Goal: Information Seeking & Learning: Learn about a topic

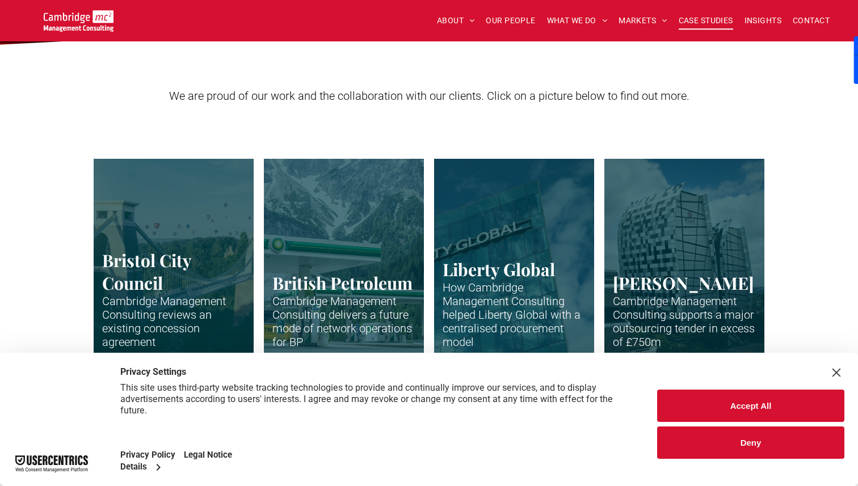
scroll to position [220, 0]
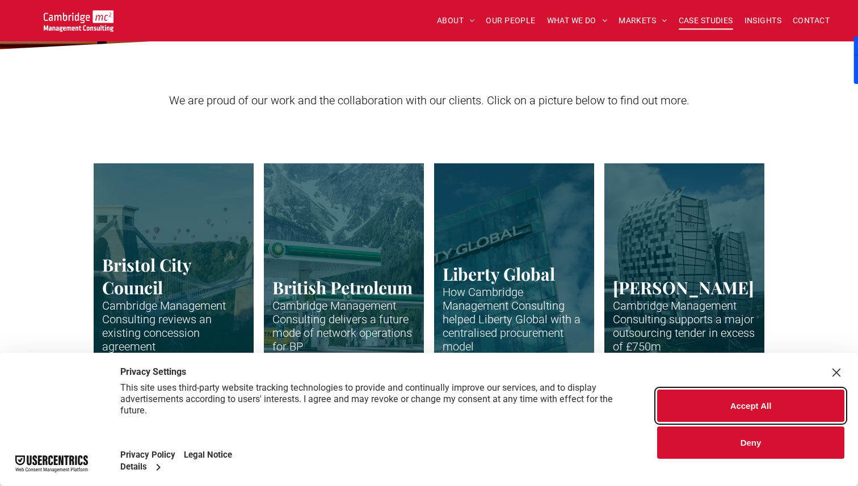
click at [748, 406] on button "Accept All" at bounding box center [750, 406] width 187 height 32
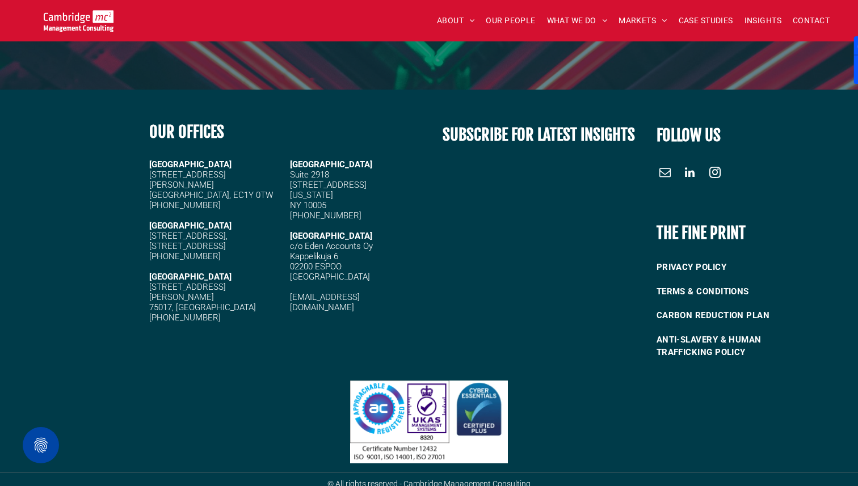
scroll to position [3155, 0]
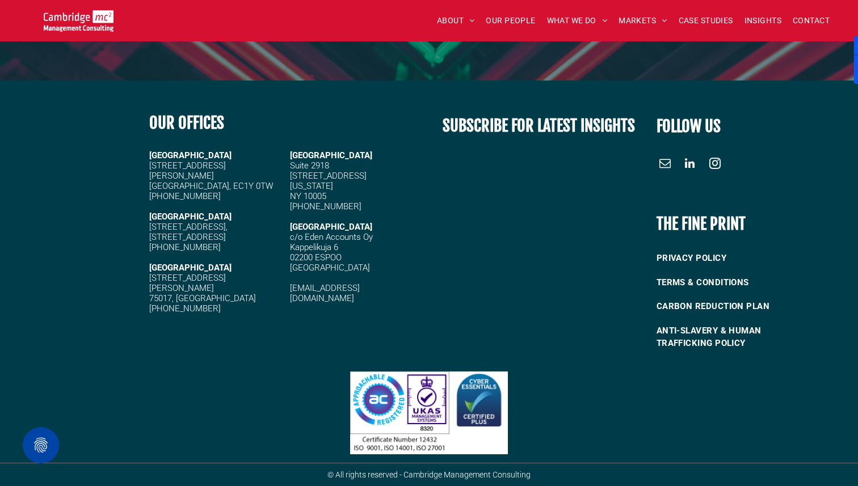
click at [475, 331] on div "SUBSCRIBE FOR LATEST INSIGHTS" at bounding box center [536, 230] width 215 height 258
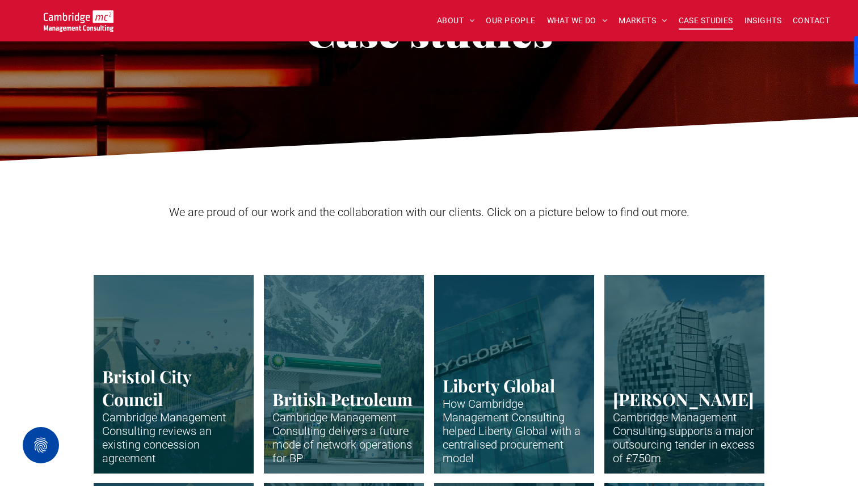
scroll to position [0, 0]
